Goal: Task Accomplishment & Management: Manage account settings

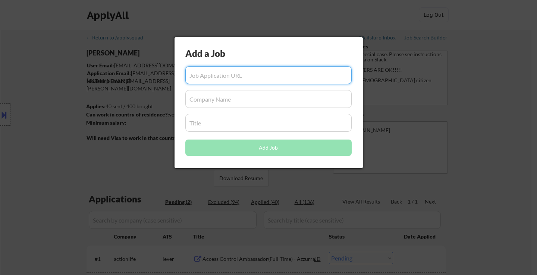
select select ""pending""
type input "[URL][DOMAIN_NAME]"
click at [244, 102] on input "input" at bounding box center [268, 99] width 166 height 18
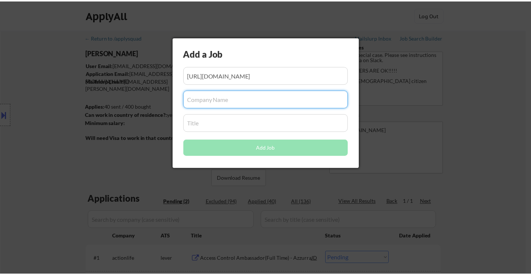
scroll to position [0, 0]
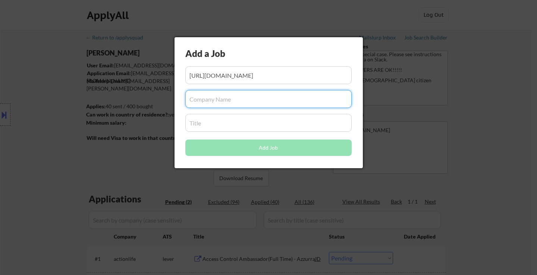
paste input "VFit Group / Club Pilates"
type input "VFit Group / Club Pilates"
click at [239, 125] on input "input" at bounding box center [268, 123] width 166 height 18
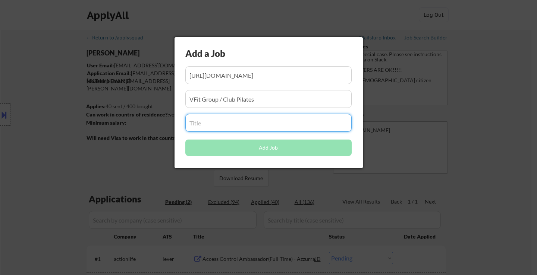
paste input "Front Desk / Sales Associate for Pilates Studio"
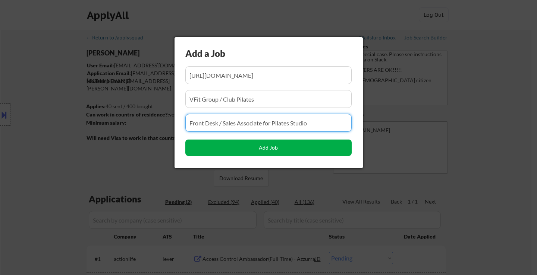
type input "Front Desk / Sales Associate for Pilates Studio"
click at [286, 155] on button "Add Job" at bounding box center [268, 148] width 166 height 16
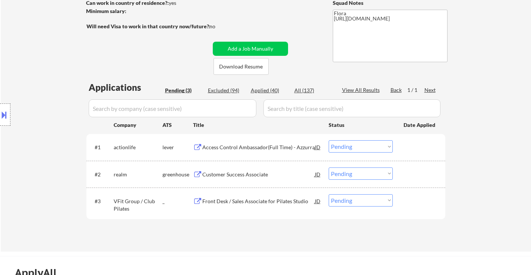
scroll to position [149, 0]
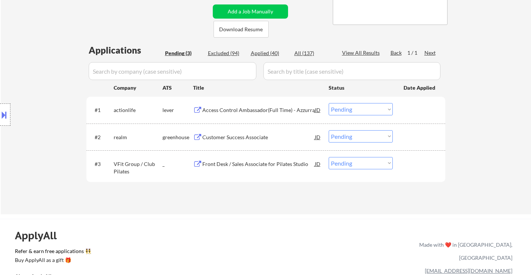
click at [351, 166] on select "Choose an option... Pending Applied Excluded (Questions) Excluded (Expired) Exc…" at bounding box center [361, 163] width 64 height 12
select select ""applied""
click at [329, 157] on select "Choose an option... Pending Applied Excluded (Questions) Excluded (Expired) Exc…" at bounding box center [361, 163] width 64 height 12
